Goal: Check status: Check status

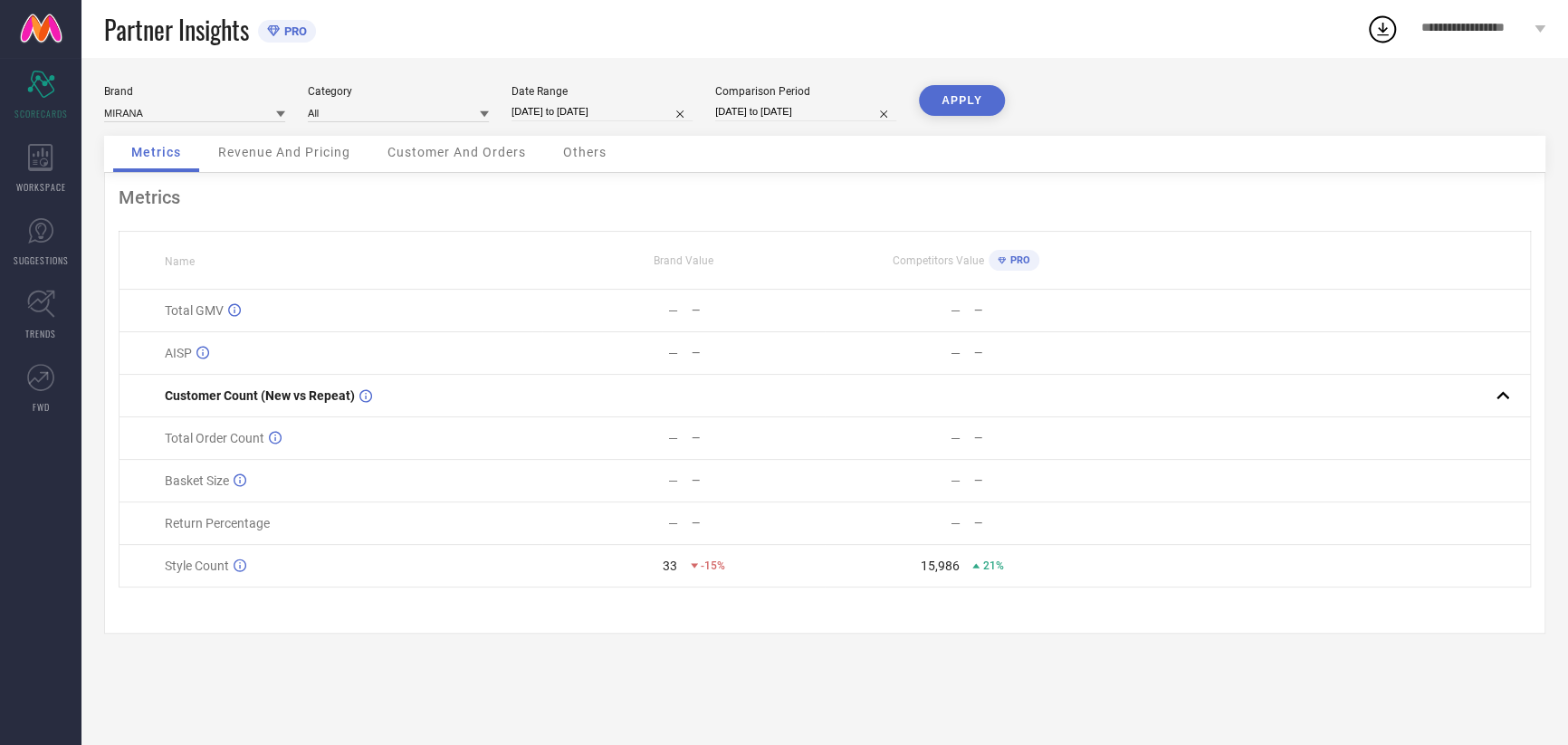
click at [577, 120] on input "[DATE] to [DATE]" at bounding box center [601, 112] width 181 height 19
select select "8"
select select "2025"
select select "9"
select select "2025"
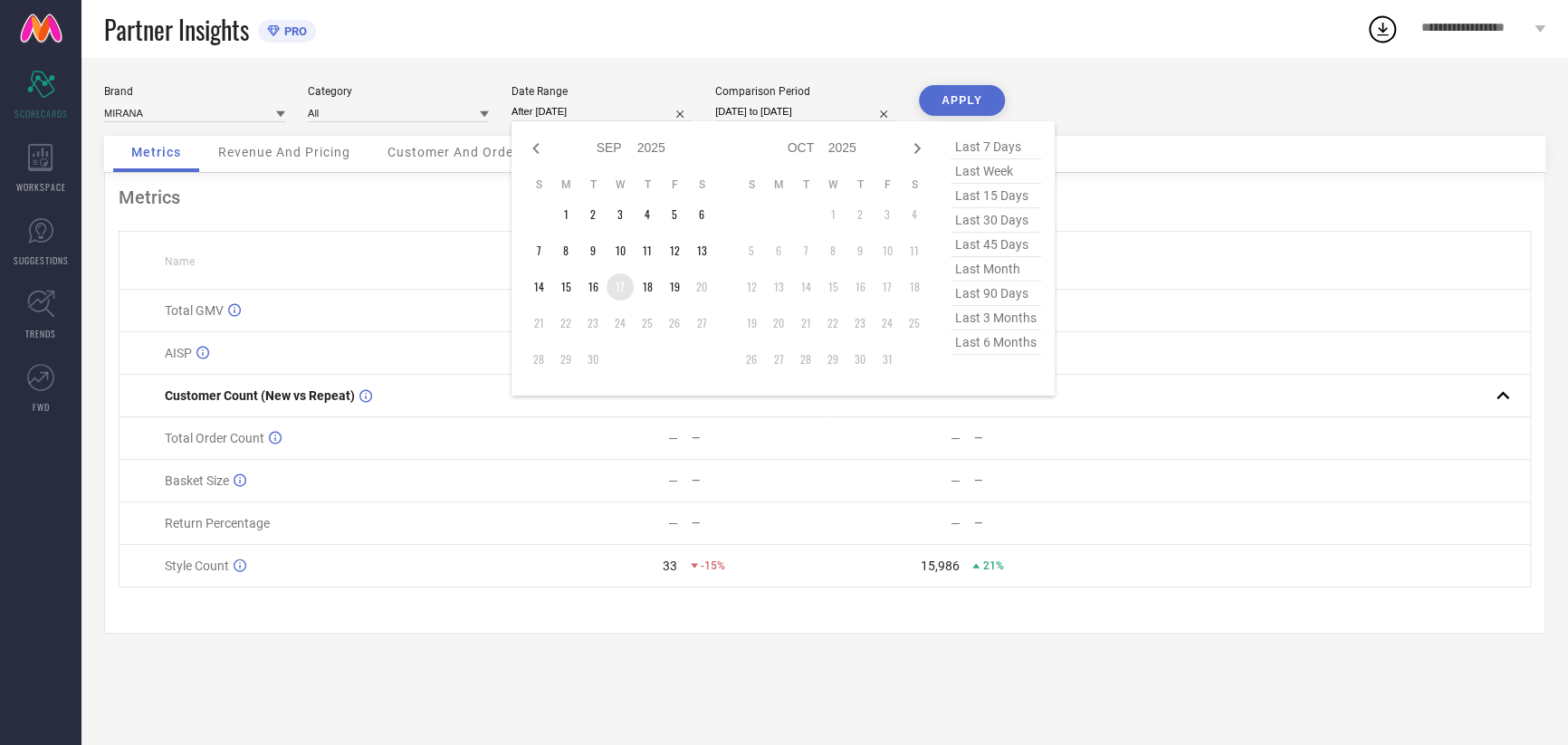
click at [622, 288] on td "17" at bounding box center [620, 287] width 27 height 27
type input "[DATE] to [DATE]"
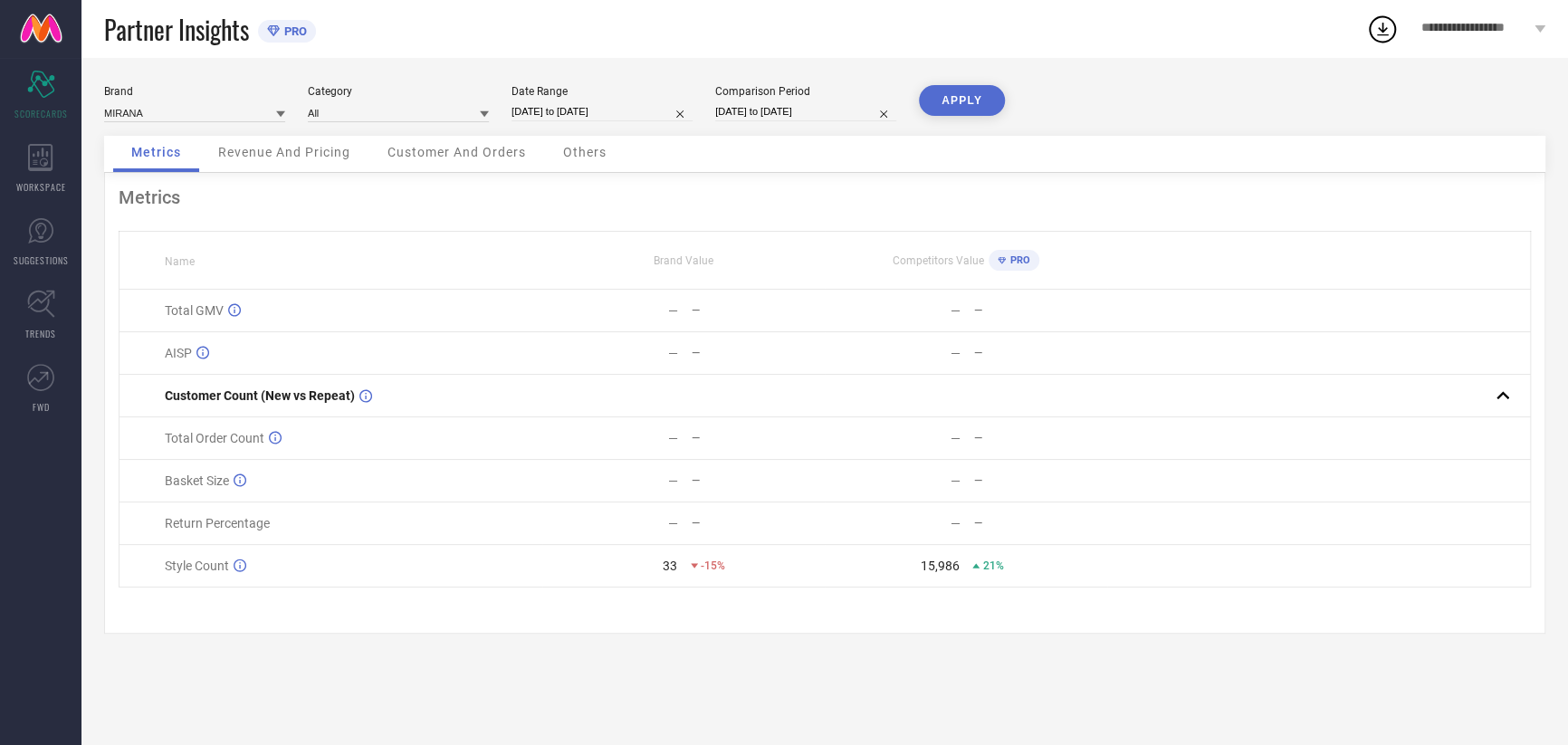
click at [752, 107] on input "[DATE] to [DATE]" at bounding box center [805, 112] width 181 height 19
select select "8"
select select "2024"
select select "9"
select select "2024"
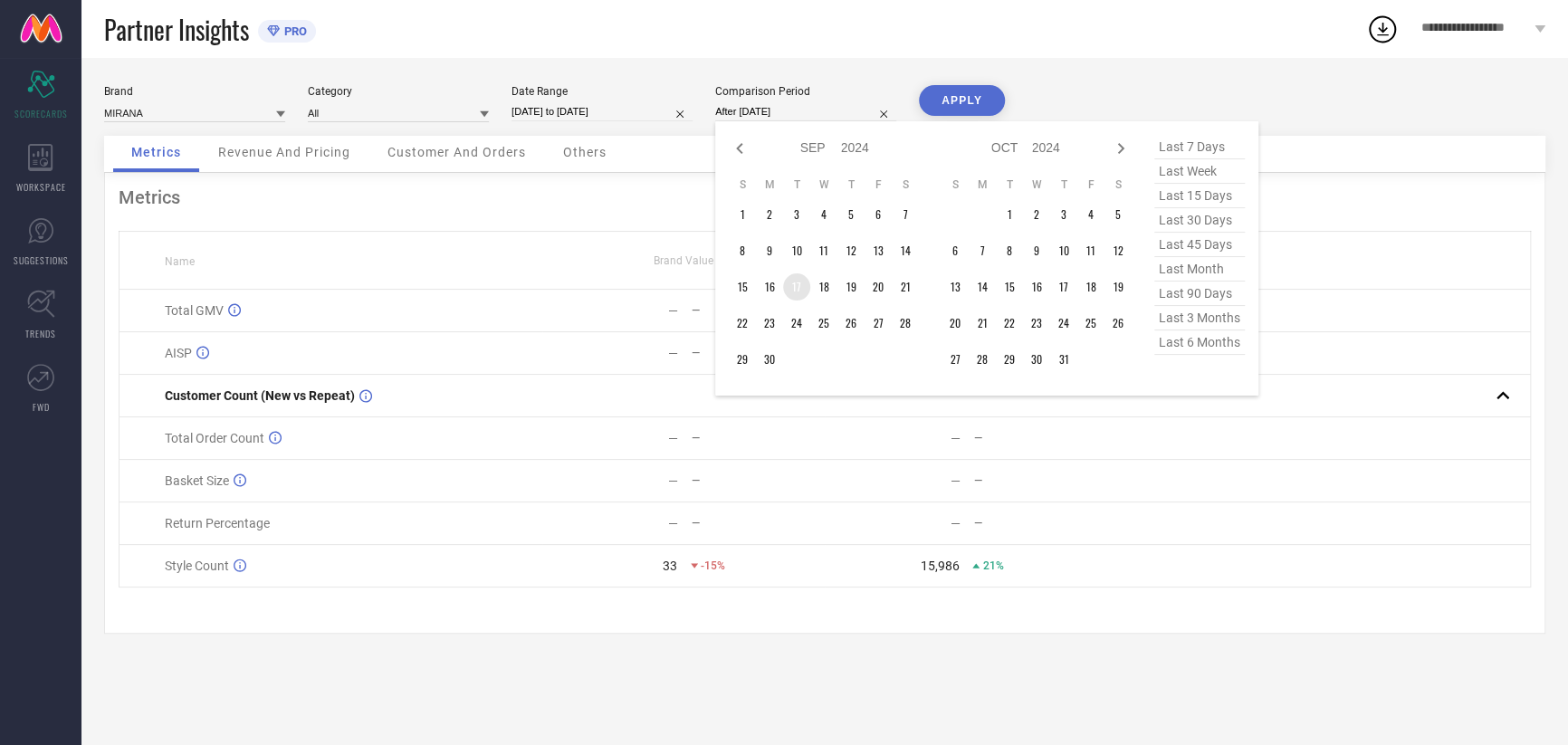
click at [801, 285] on td "17" at bounding box center [796, 287] width 27 height 27
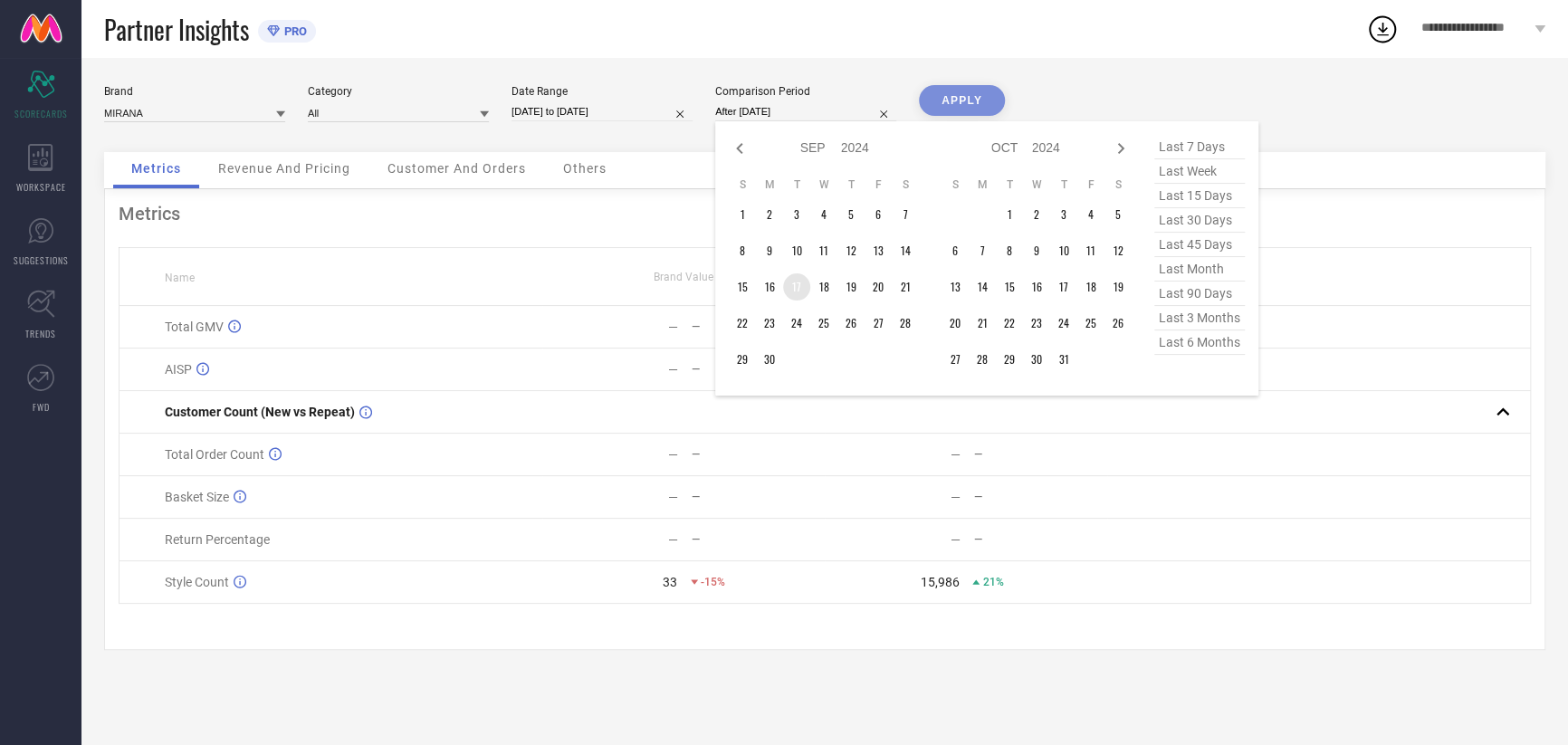
type input "[DATE] to [DATE]"
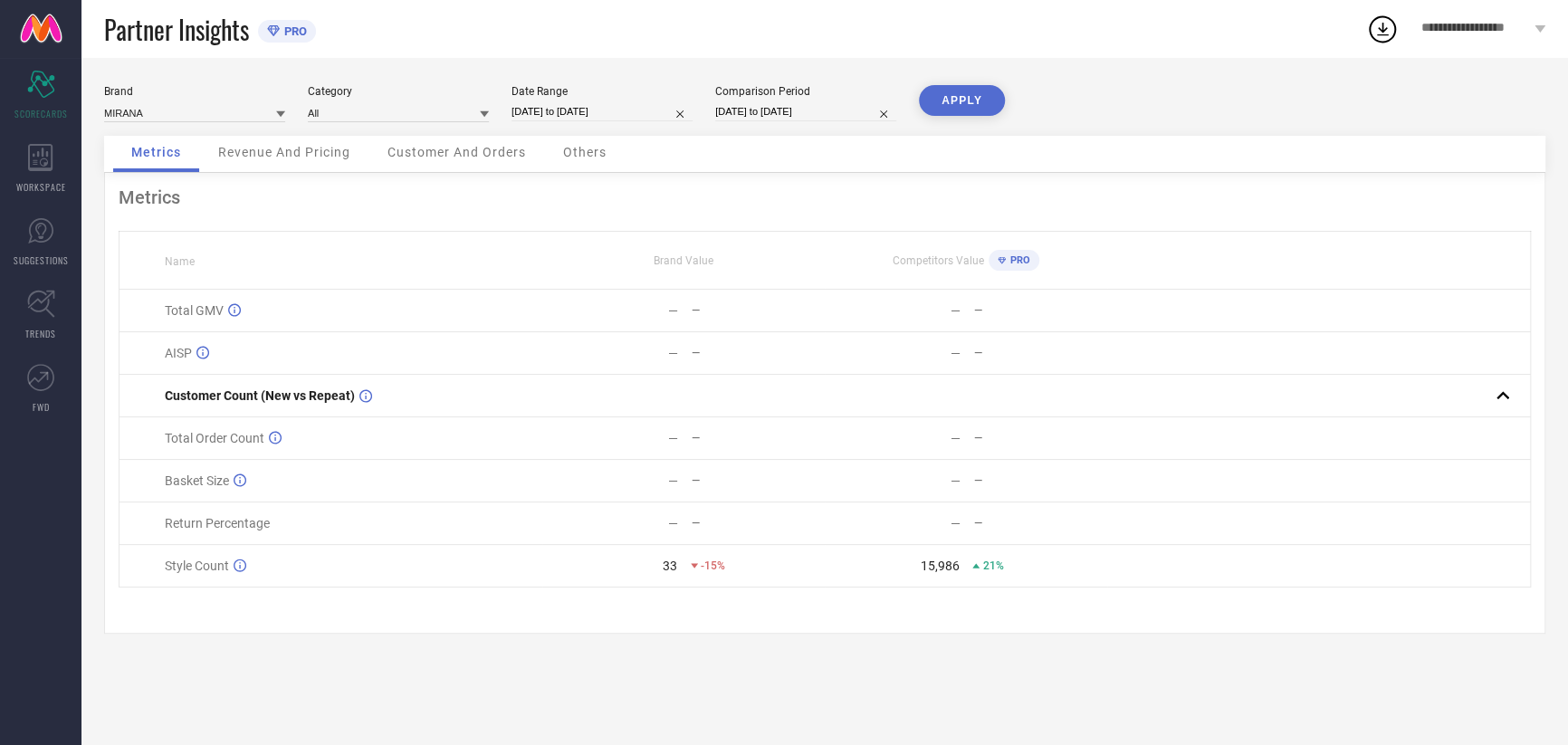
click at [935, 106] on button "APPLY" at bounding box center [962, 100] width 86 height 31
select select "8"
select select "2025"
select select "9"
select select "2025"
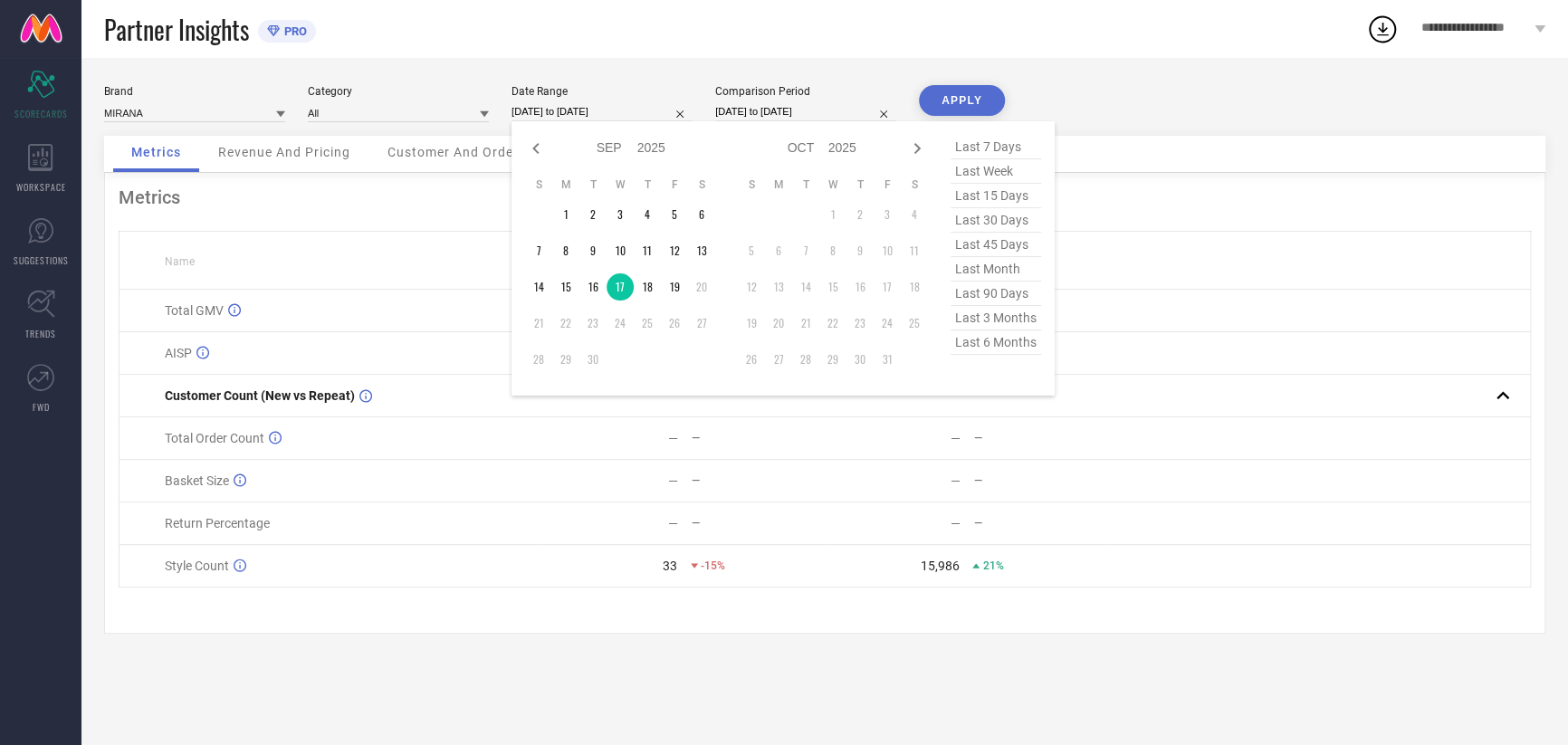
click at [569, 114] on input "[DATE] to [DATE]" at bounding box center [601, 112] width 181 height 19
click at [646, 293] on td "18" at bounding box center [647, 287] width 27 height 27
type input "[DATE] to [DATE]"
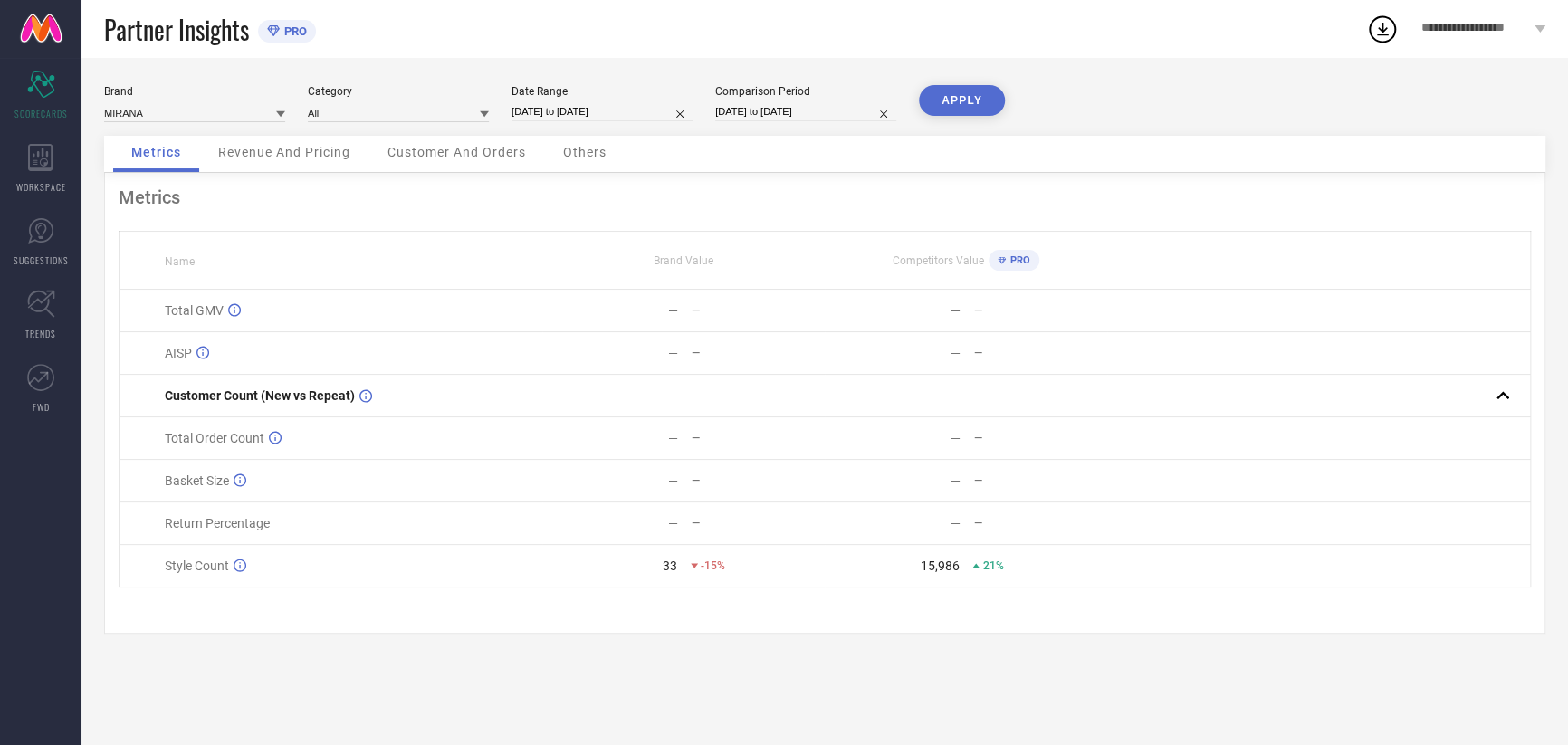
click at [771, 82] on div "Brand MIRANA Category All Date Range [DATE] to [DATE] Comparison Period [DATE] …" at bounding box center [824, 402] width 1487 height 688
select select "8"
select select "2024"
select select "9"
select select "2024"
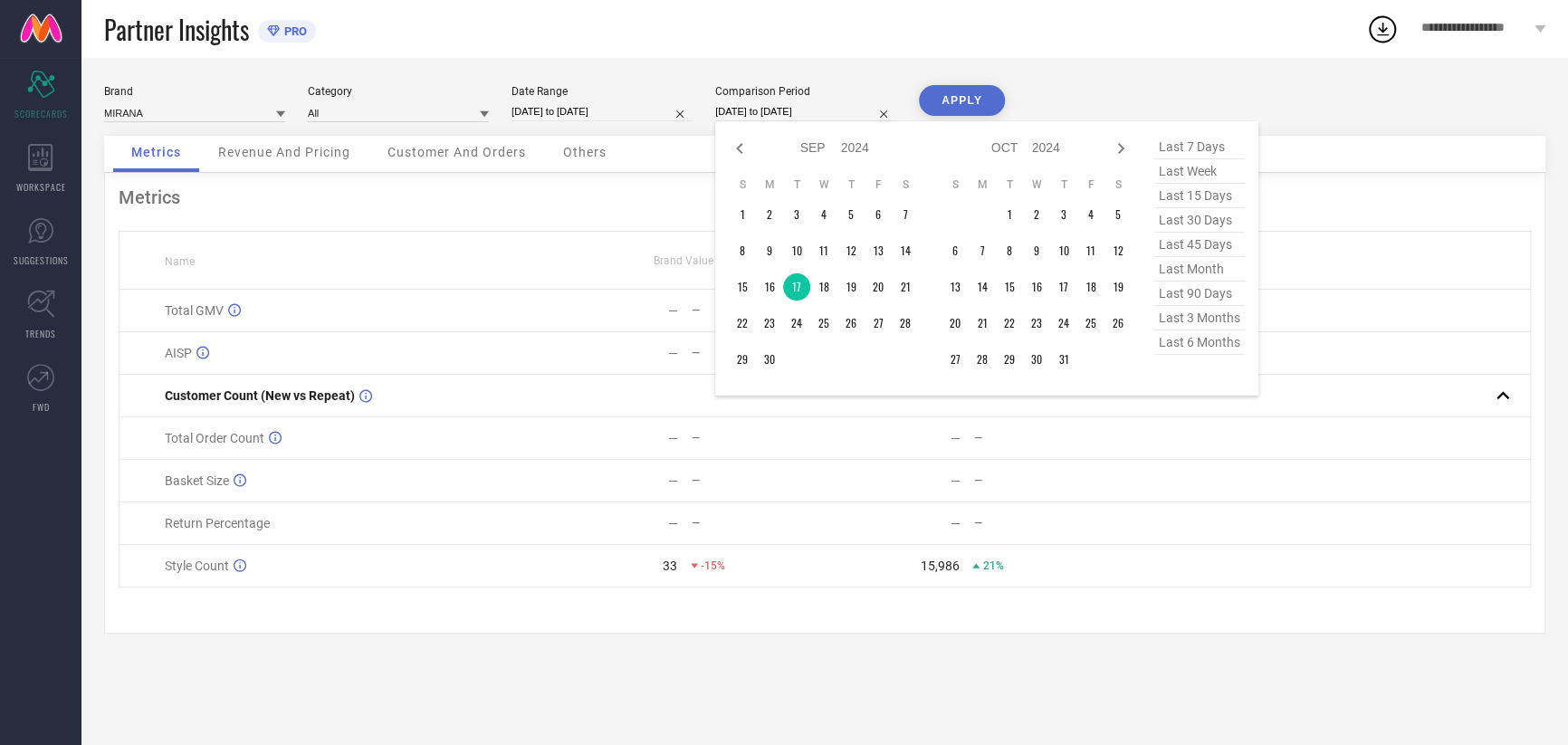
click at [778, 113] on input "[DATE] to [DATE]" at bounding box center [805, 112] width 181 height 19
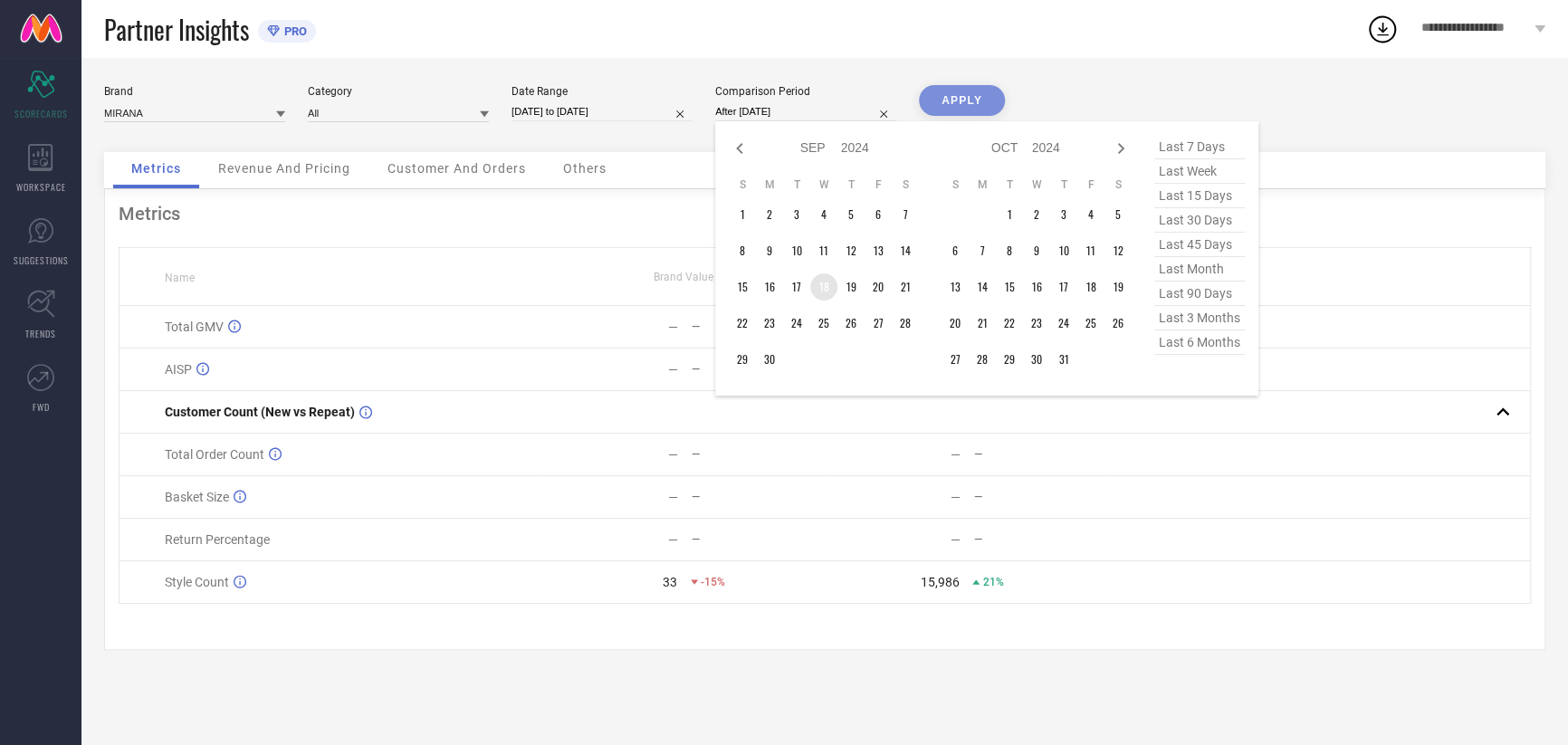
click at [822, 286] on td "18" at bounding box center [823, 287] width 27 height 27
type input "[DATE] to [DATE]"
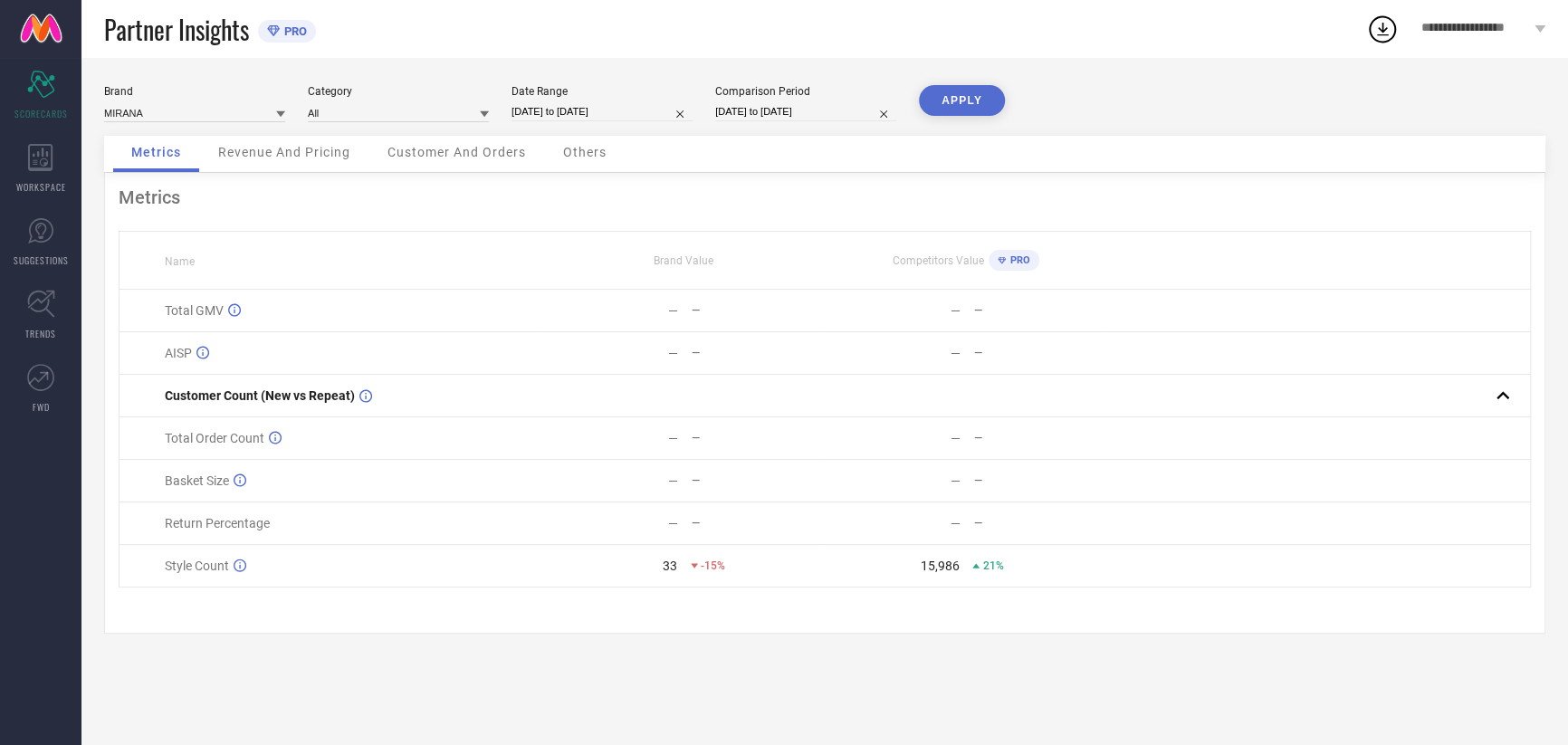
click at [958, 92] on button "APPLY" at bounding box center [962, 100] width 86 height 31
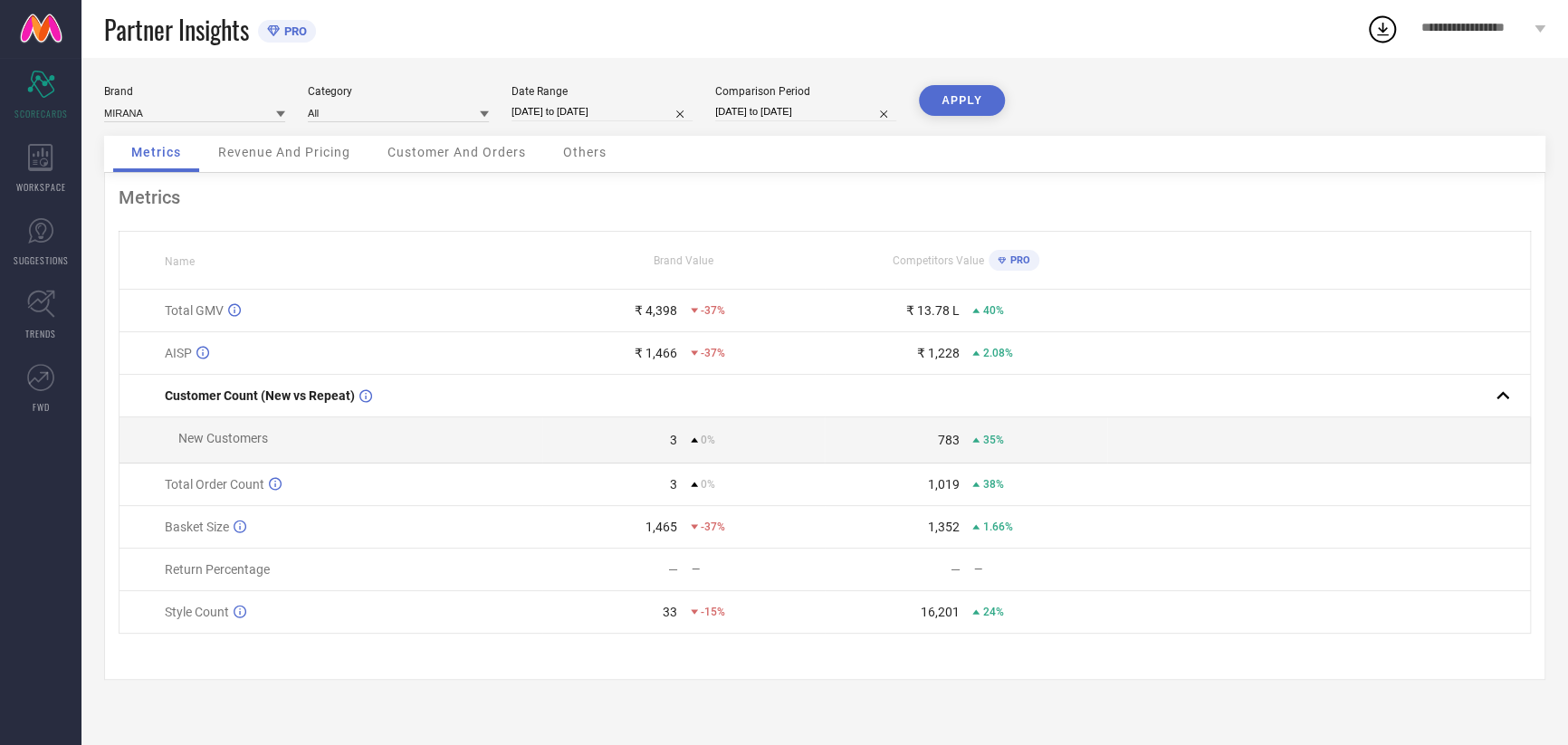
click at [555, 119] on input "[DATE] to [DATE]" at bounding box center [601, 112] width 181 height 19
select select "8"
select select "2025"
select select "9"
select select "2025"
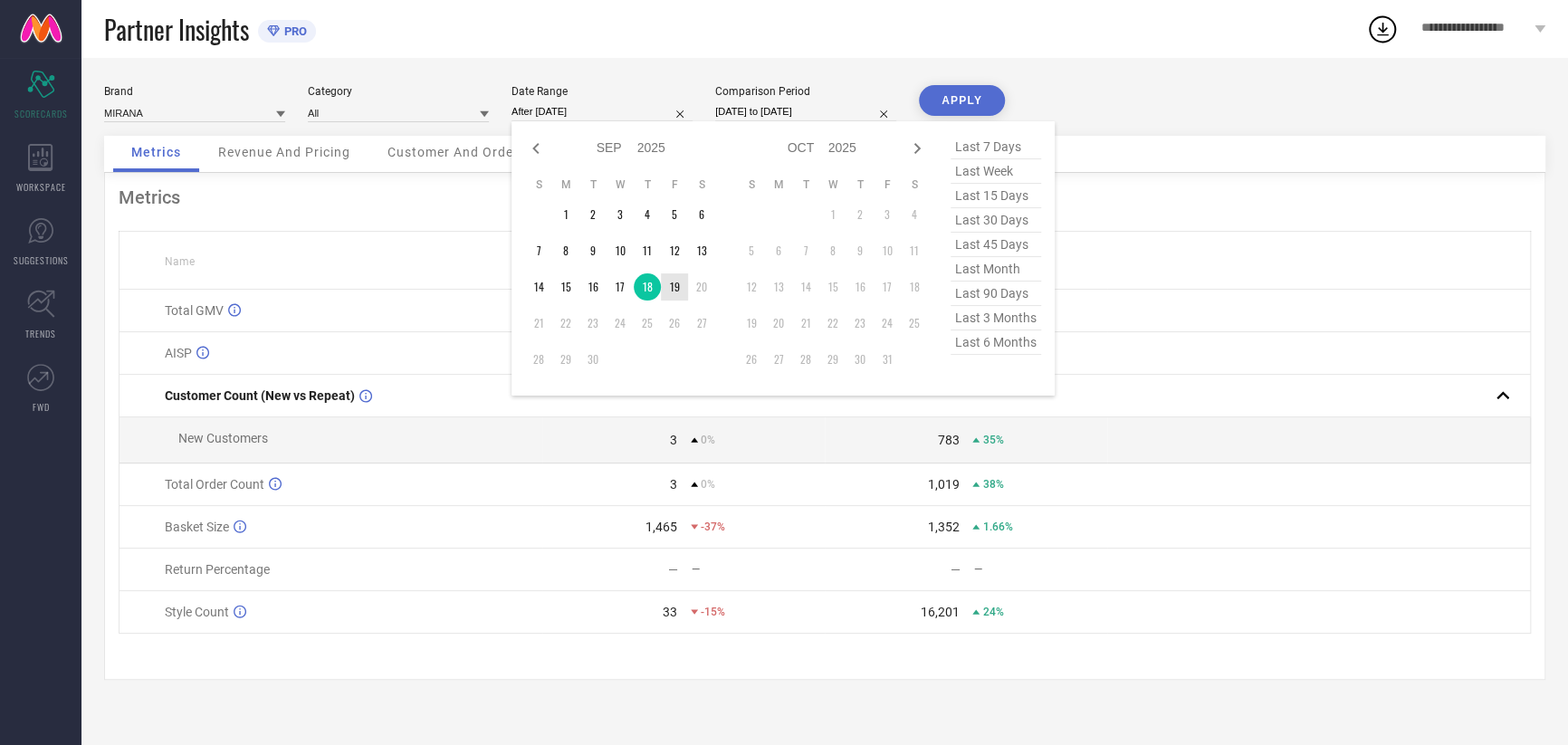
click at [668, 288] on td "19" at bounding box center [674, 287] width 27 height 27
type input "[DATE] to [DATE]"
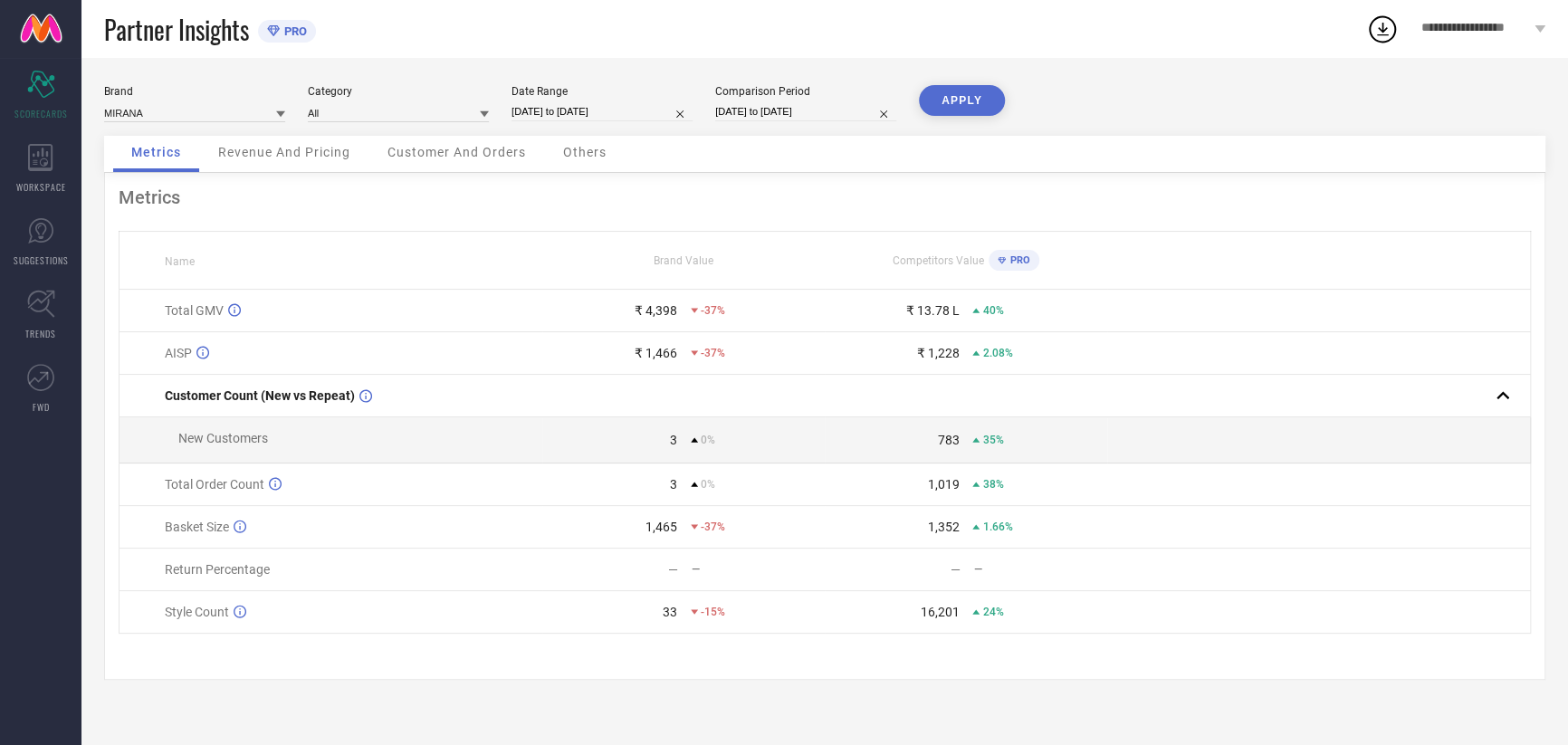
select select "8"
select select "2024"
select select "9"
select select "2024"
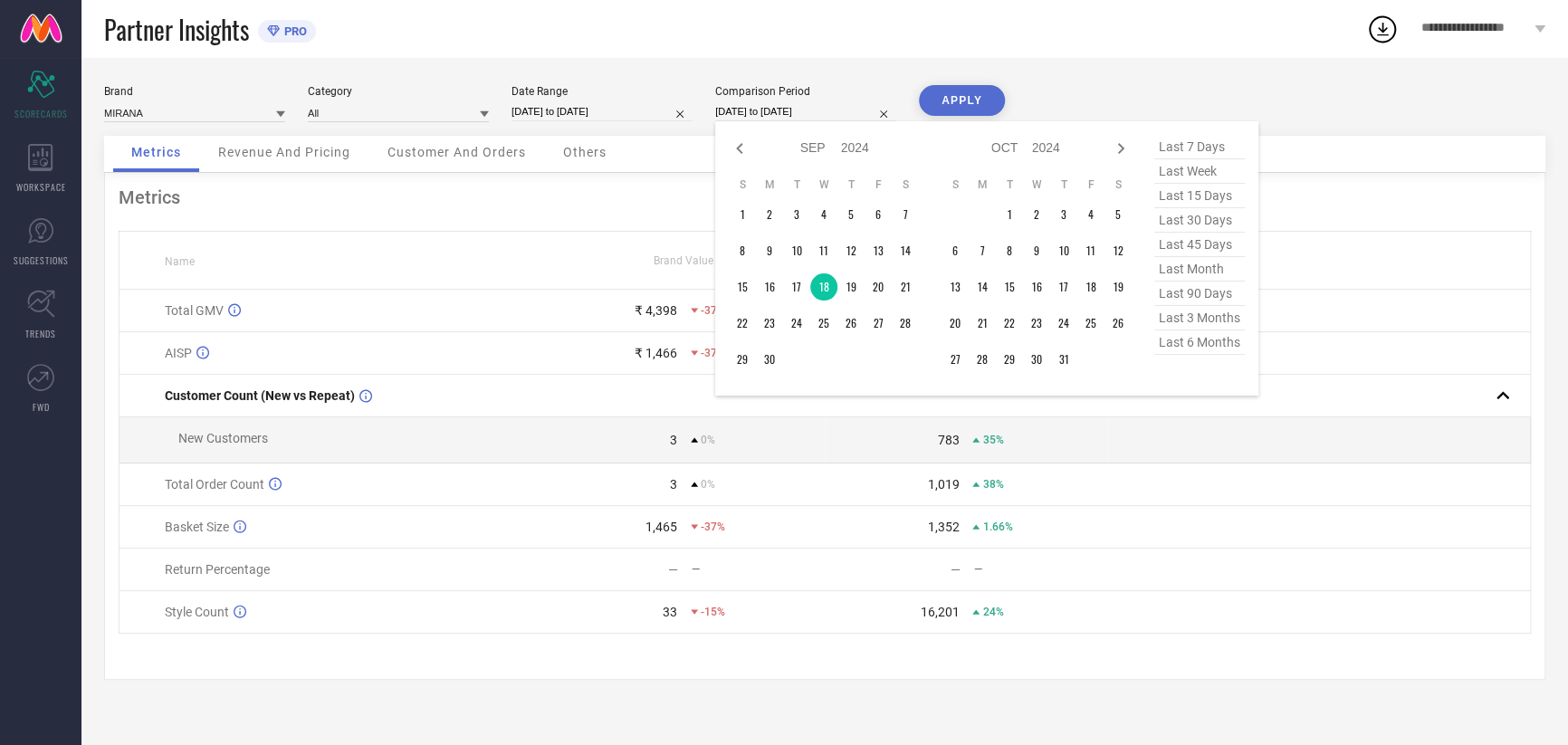
click at [756, 102] on input "[DATE] to [DATE]" at bounding box center [805, 112] width 181 height 19
click at [847, 282] on td "19" at bounding box center [851, 287] width 27 height 27
type input "[DATE] to [DATE]"
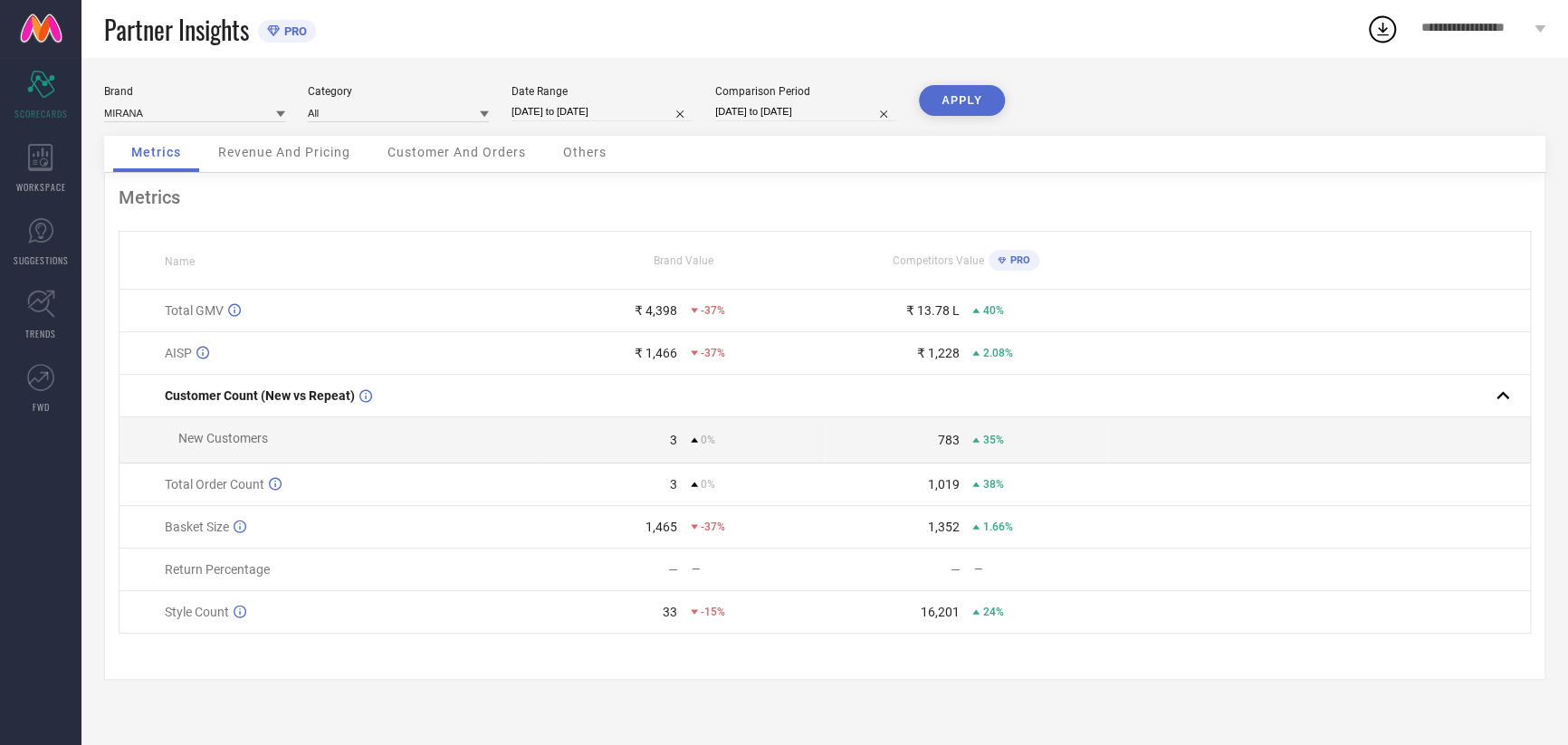
click at [953, 97] on button "APPLY" at bounding box center [962, 100] width 86 height 31
